Goal: Transaction & Acquisition: Purchase product/service

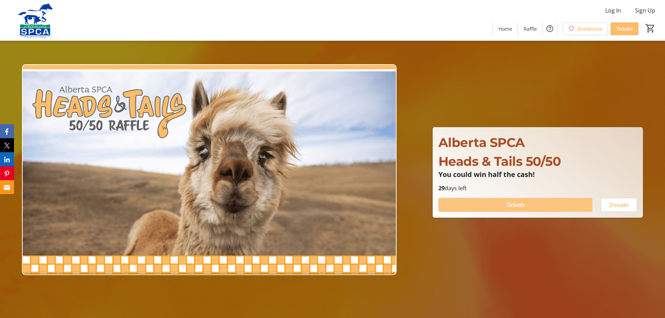
click at [516, 207] on span "Tickets" at bounding box center [515, 205] width 19 height 8
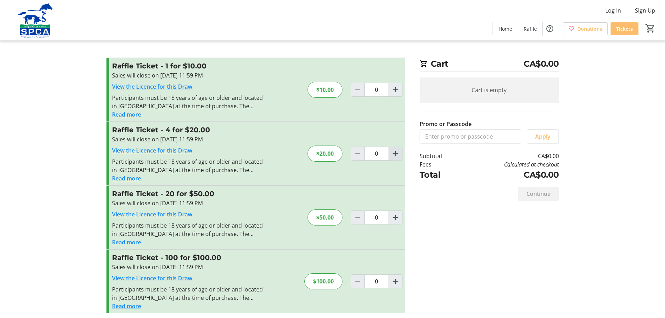
click at [394, 154] on mat-icon "Increment by one" at bounding box center [395, 153] width 8 height 8
type input "1"
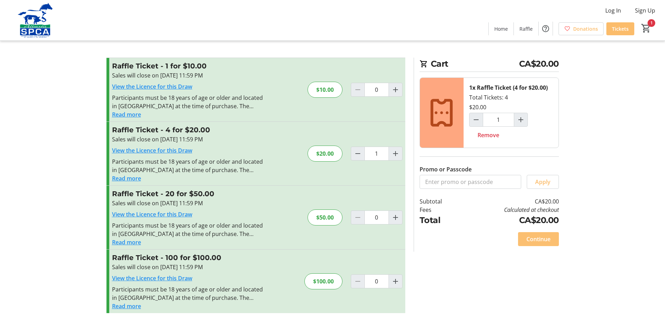
click at [539, 236] on span "Continue" at bounding box center [538, 239] width 24 height 8
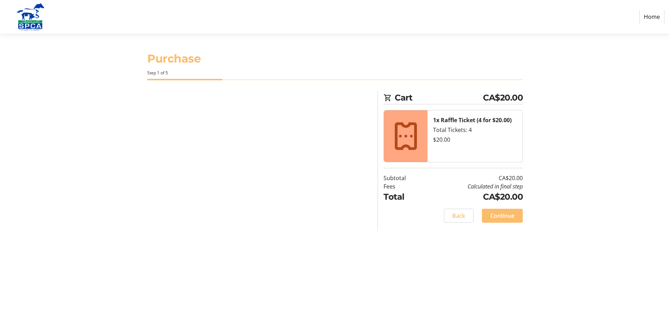
select select "CA"
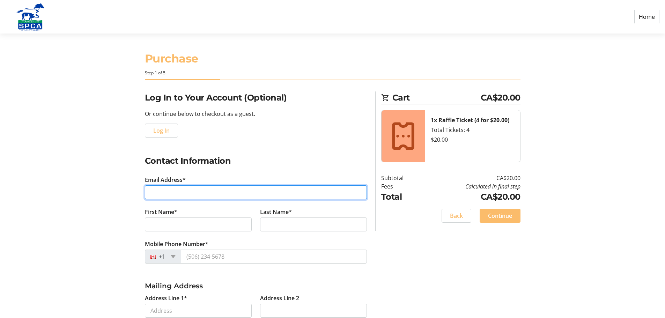
click at [170, 191] on input "Email Address*" at bounding box center [256, 192] width 222 height 14
type input "[EMAIL_ADDRESS][DOMAIN_NAME]"
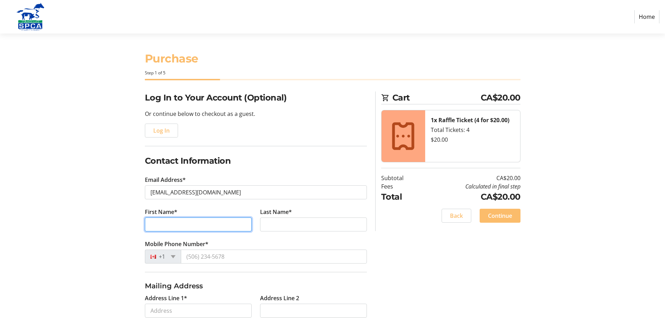
type input "[PERSON_NAME]"
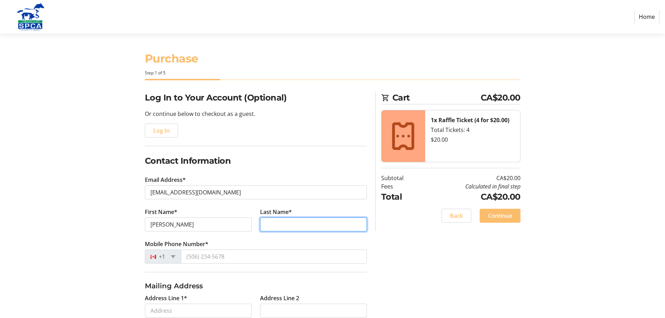
type input "[PERSON_NAME]"
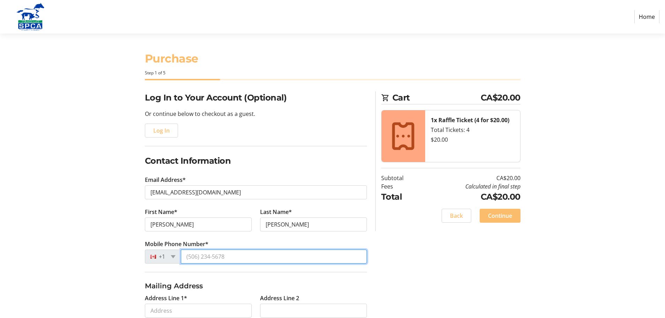
type input "[PHONE_NUMBER]"
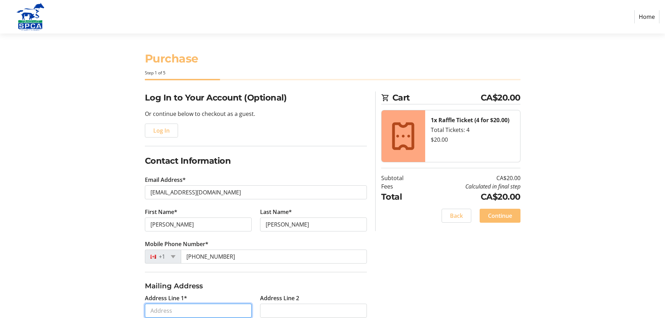
type input "PO Box 3"
type input "[PERSON_NAME]"
select select "AB"
type input "T0J0Y0"
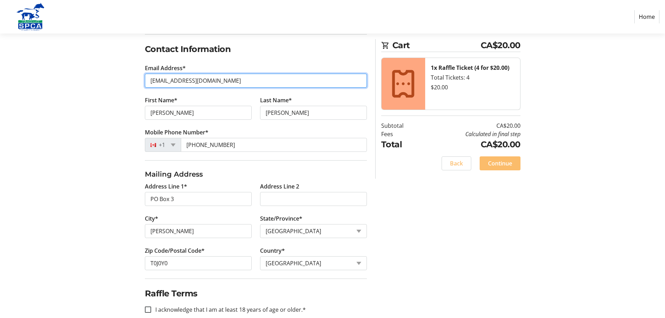
scroll to position [124, 0]
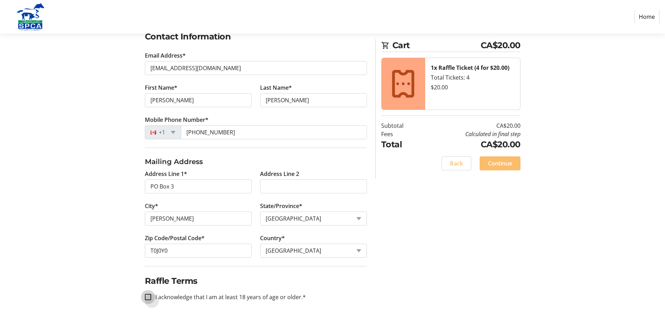
click at [147, 298] on input "I acknowledge that I am at least 18 years of age or older.*" at bounding box center [148, 297] width 6 height 6
checkbox input "true"
click at [497, 158] on span at bounding box center [500, 163] width 41 height 17
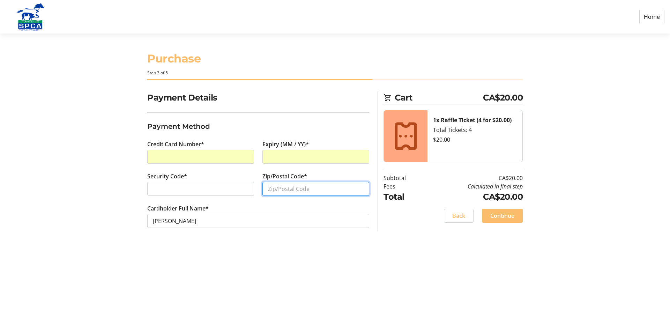
click at [290, 190] on input "Zip/Postal Code*" at bounding box center [316, 189] width 107 height 14
type input "T0J 0Y0"
click at [423, 247] on div "Purchase Step 3 of 5 Cart CA$20.00 1x Raffle Ticket (4 for $20.00) Total Ticket…" at bounding box center [335, 176] width 461 height 284
click at [498, 215] on span "Continue" at bounding box center [502, 216] width 24 height 8
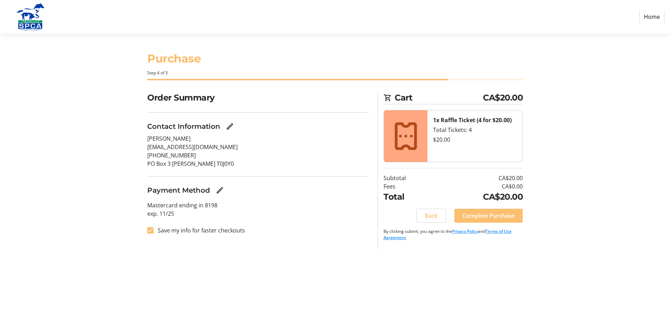
click at [492, 217] on span "Complete Purchase" at bounding box center [489, 216] width 52 height 8
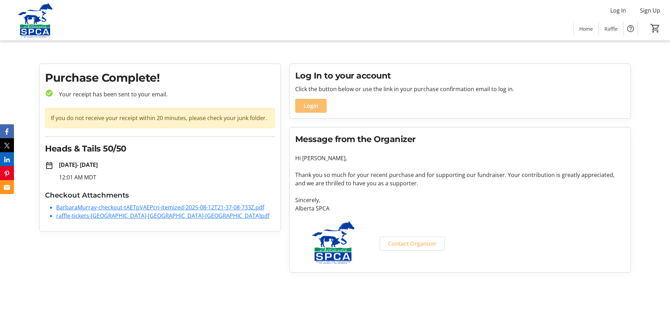
click at [156, 205] on link "BarbaraMurray-checkout-tAETpVAEPcn-itemized-2025-08-12T21-37-08-733Z.pdf" at bounding box center [160, 208] width 208 height 8
click at [79, 215] on link "raffle-tickets-[GEOGRAPHIC_DATA]-[GEOGRAPHIC_DATA]-[GEOGRAPHIC_DATA]pdf" at bounding box center [162, 216] width 213 height 8
